Goal: Information Seeking & Learning: Learn about a topic

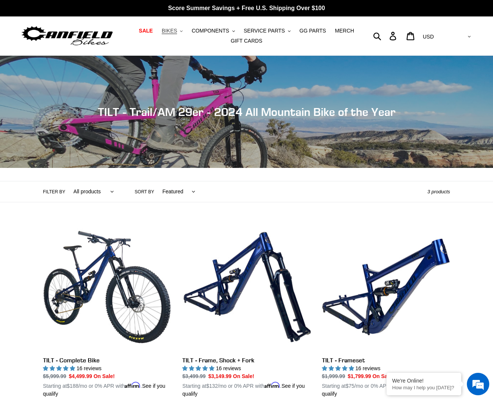
click at [167, 32] on span "BIKES" at bounding box center [169, 31] width 15 height 6
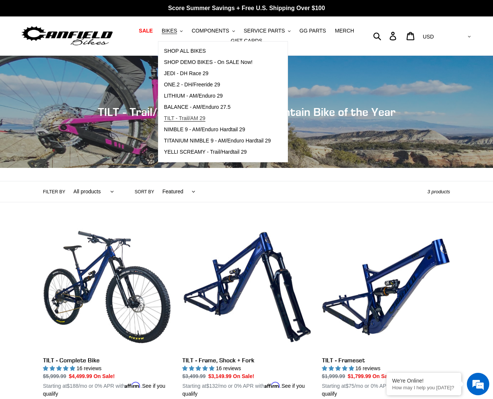
click at [185, 120] on span "TILT - Trail/AM 29" at bounding box center [184, 118] width 41 height 6
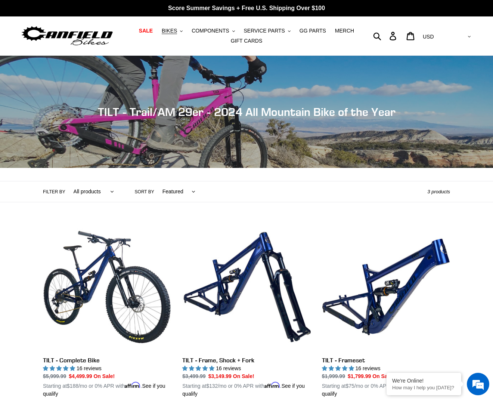
click at [80, 39] on img at bounding box center [67, 36] width 93 height 24
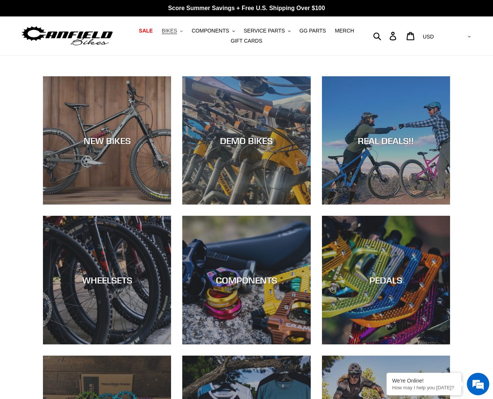
click at [177, 31] on span "BIKES" at bounding box center [169, 31] width 15 height 6
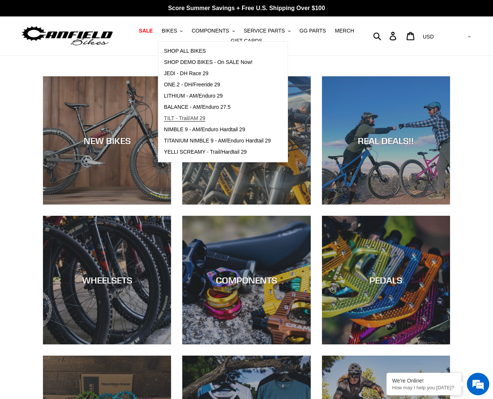
click at [192, 118] on span "TILT - Trail/AM 29" at bounding box center [184, 118] width 41 height 6
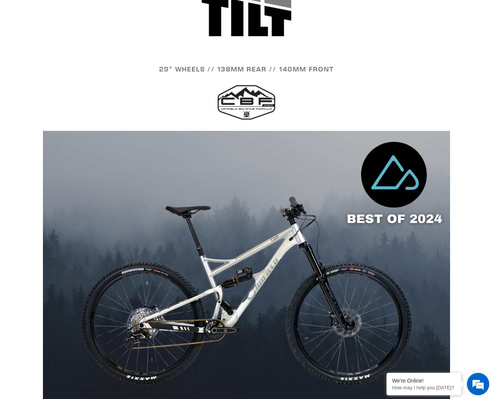
scroll to position [421, 0]
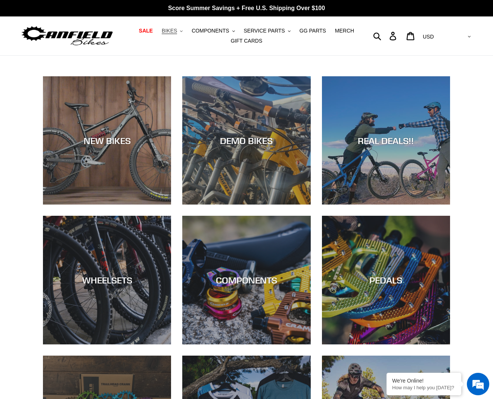
click at [173, 34] on span "BIKES" at bounding box center [169, 31] width 15 height 6
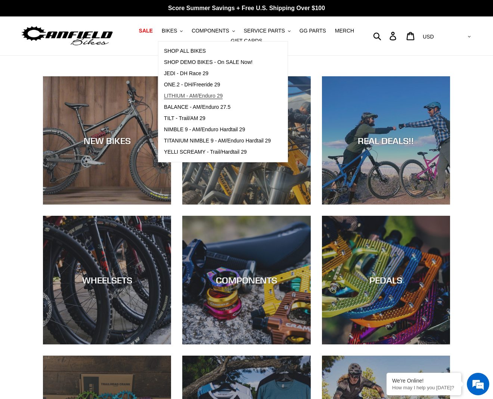
click at [199, 96] on span "LITHIUM - AM/Enduro 29" at bounding box center [193, 96] width 59 height 6
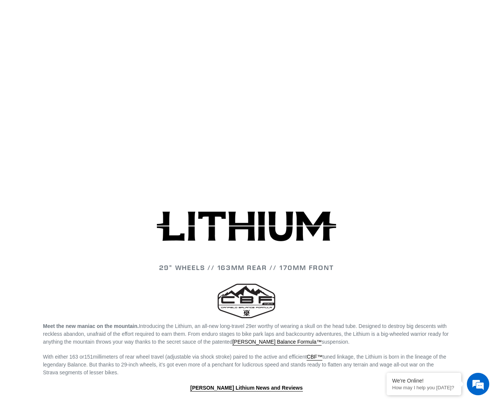
scroll to position [600, 0]
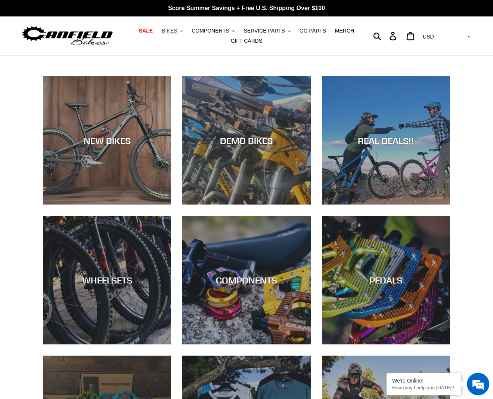
click at [174, 30] on span "BIKES" at bounding box center [169, 31] width 15 height 6
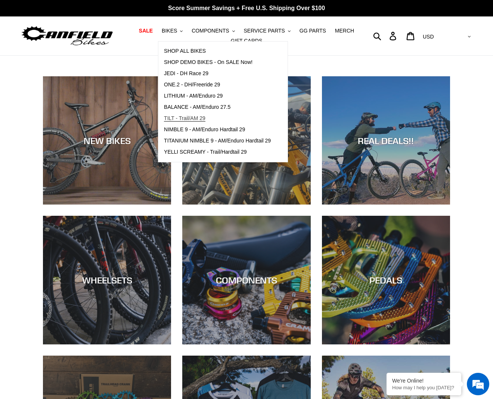
click at [184, 118] on span "TILT - Trail/AM 29" at bounding box center [184, 118] width 41 height 6
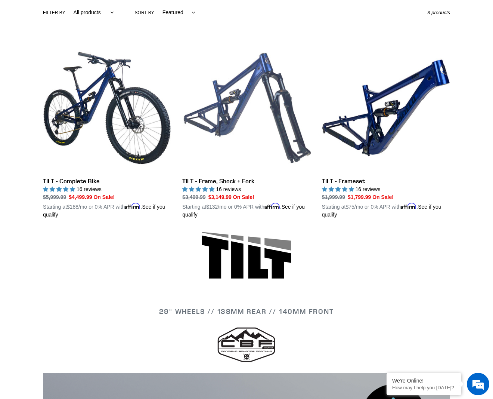
scroll to position [214, 0]
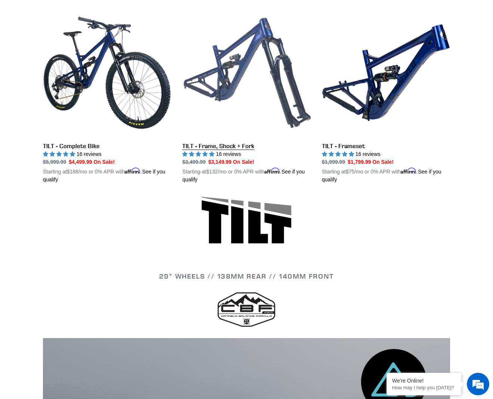
click at [210, 145] on link "TILT - Frame, Shock + Fork" at bounding box center [246, 96] width 128 height 175
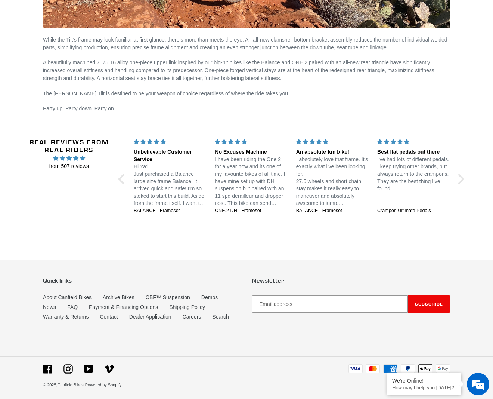
scroll to position [1204, 0]
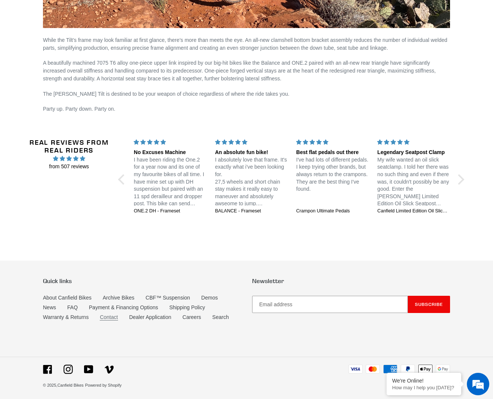
click at [117, 314] on link "Contact" at bounding box center [109, 317] width 18 height 6
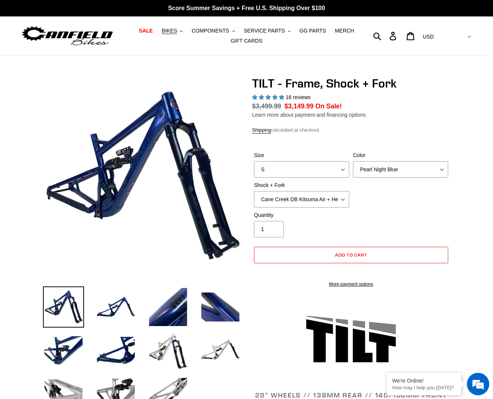
select select "highest-rating"
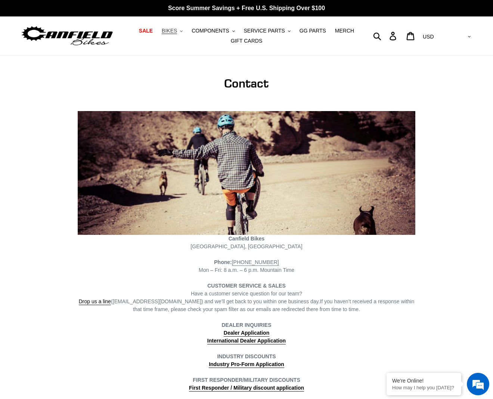
click at [177, 32] on span "BIKES" at bounding box center [169, 31] width 15 height 6
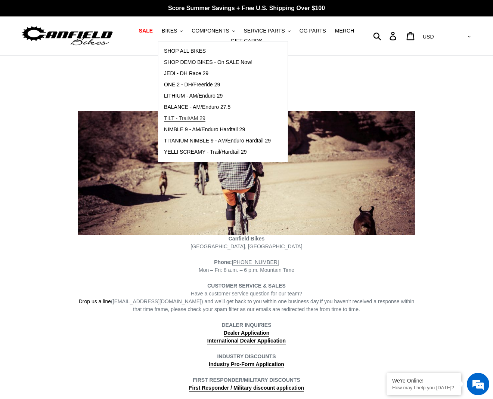
click at [189, 120] on span "TILT - Trail/AM 29" at bounding box center [184, 118] width 41 height 6
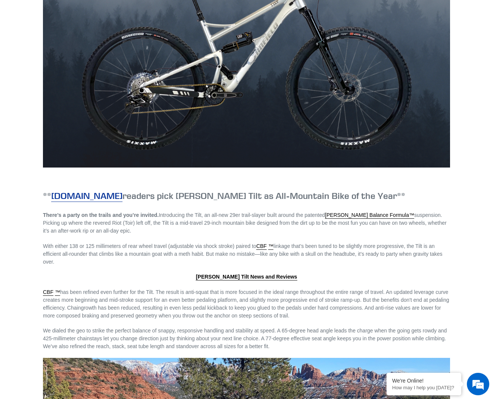
scroll to position [662, 0]
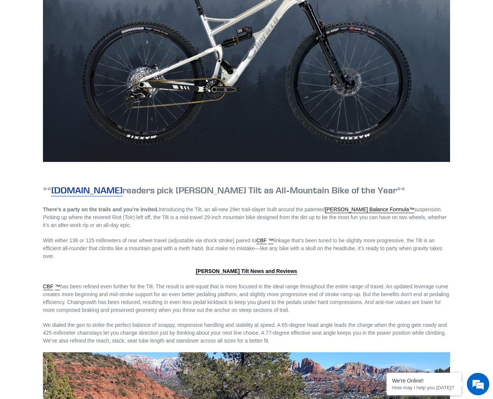
click at [91, 190] on link "Singletracks.com" at bounding box center [86, 190] width 71 height 12
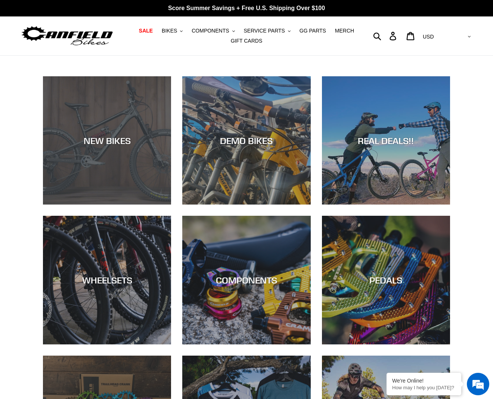
click at [125, 145] on div "NEW BIKES" at bounding box center [107, 140] width 128 height 11
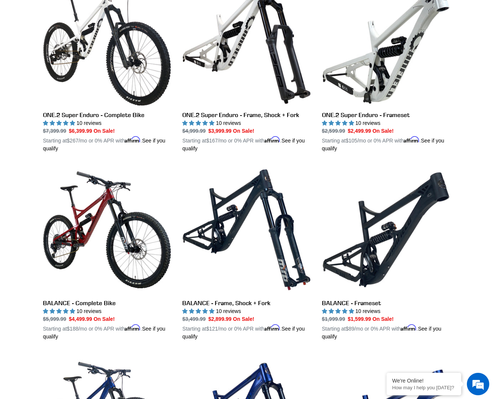
scroll to position [969, 0]
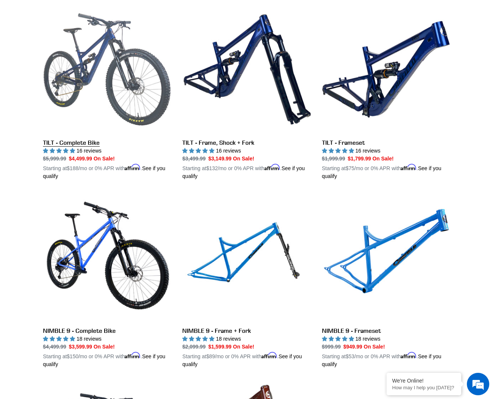
click at [81, 142] on link "TILT - Complete Bike" at bounding box center [107, 92] width 128 height 175
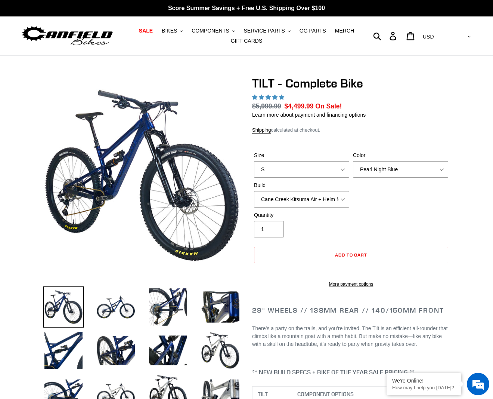
select select "highest-rating"
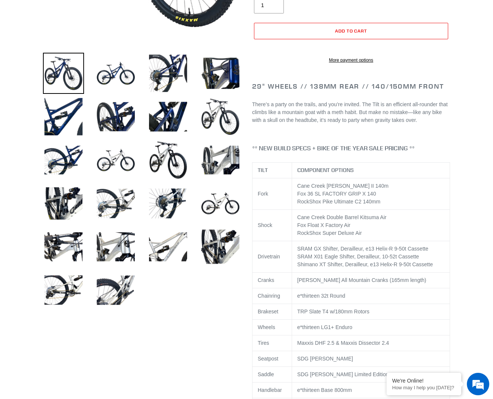
scroll to position [316, 0]
